Goal: Transaction & Acquisition: Download file/media

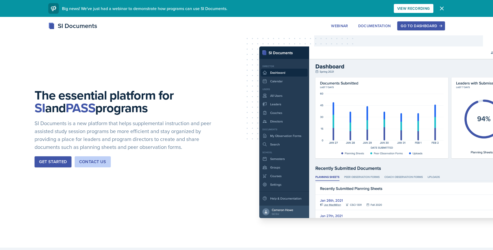
click at [415, 26] on div "Go to Dashboard" at bounding box center [420, 26] width 41 height 4
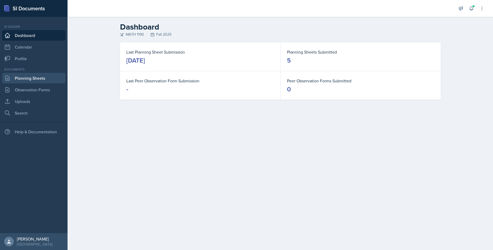
click at [23, 78] on link "Planning Sheets" at bounding box center [33, 78] width 63 height 11
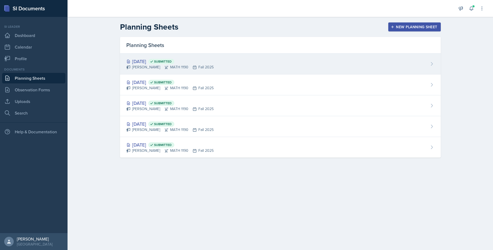
click at [146, 61] on div "[DATE] Submitted" at bounding box center [169, 61] width 87 height 7
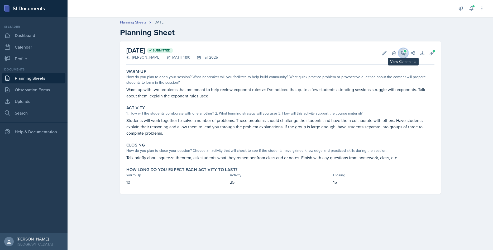
click at [404, 54] on icon at bounding box center [402, 52] width 5 height 5
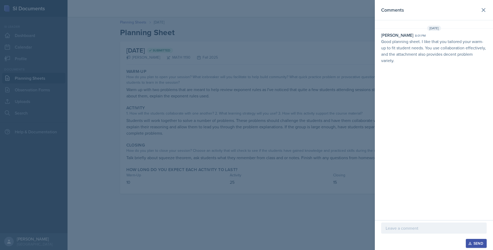
click at [284, 91] on div at bounding box center [246, 125] width 493 height 250
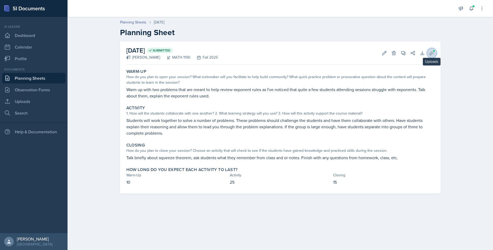
click at [429, 52] on icon at bounding box center [431, 52] width 5 height 5
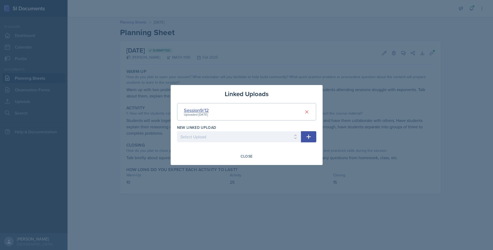
click at [201, 108] on div "Session9/12" at bounding box center [196, 109] width 25 height 7
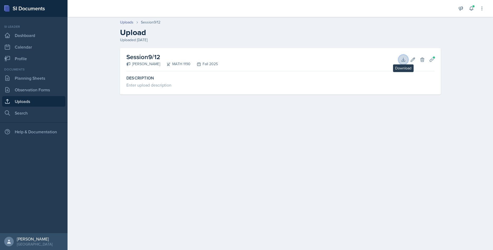
click at [401, 59] on icon at bounding box center [402, 59] width 5 height 5
click at [400, 59] on button "Download" at bounding box center [402, 59] width 9 height 9
